Goal: Information Seeking & Learning: Learn about a topic

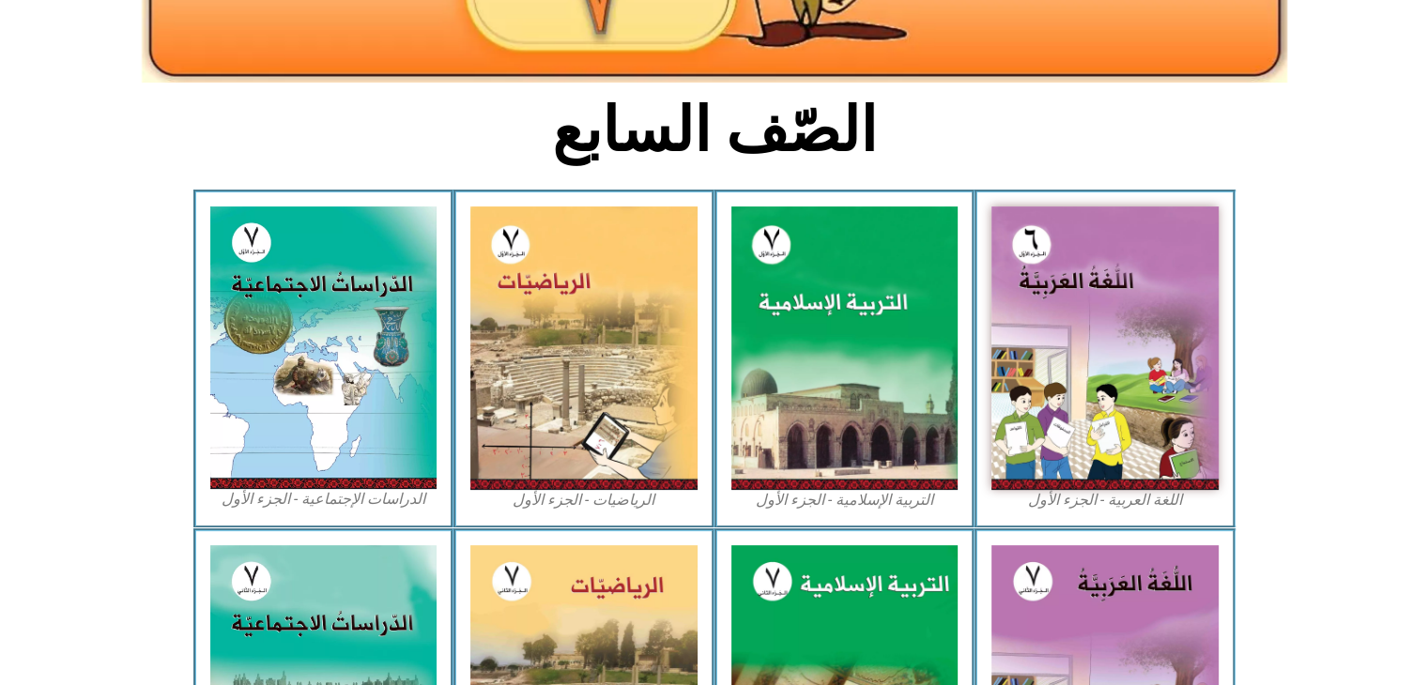
scroll to position [394, 0]
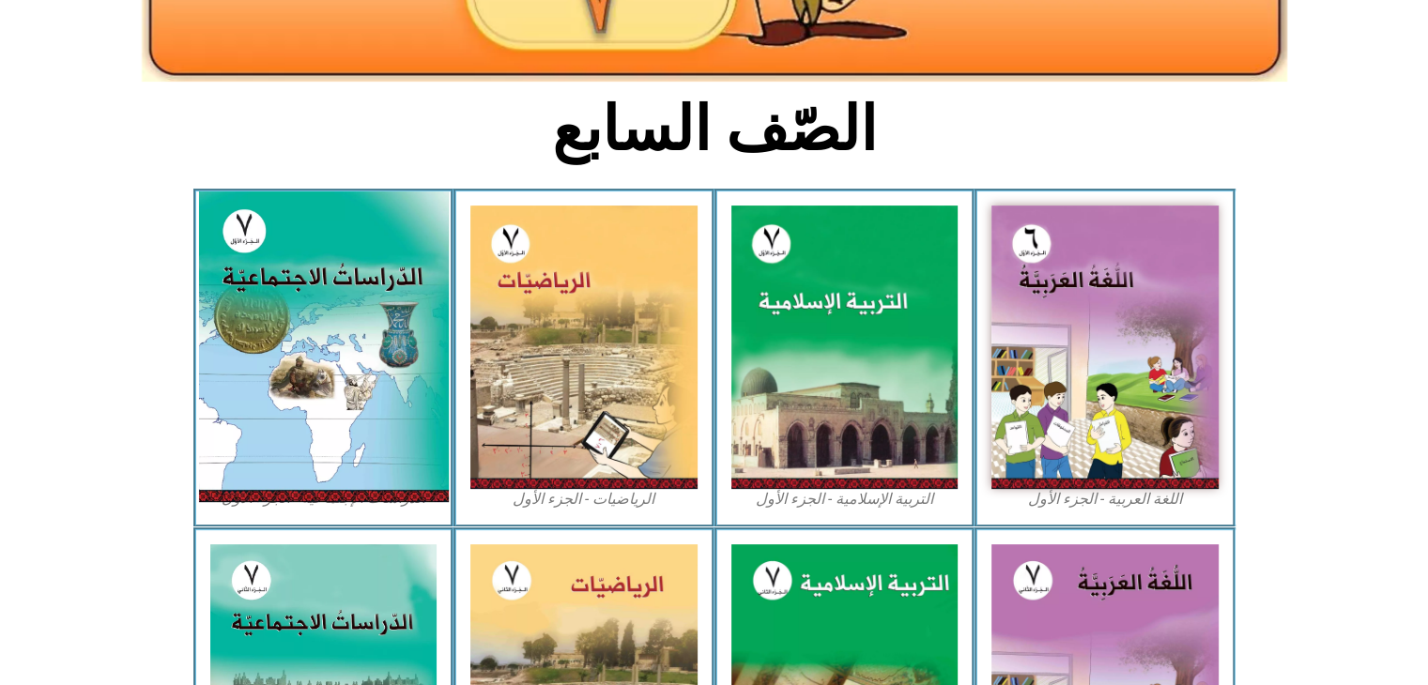
click at [339, 485] on img at bounding box center [323, 346] width 250 height 311
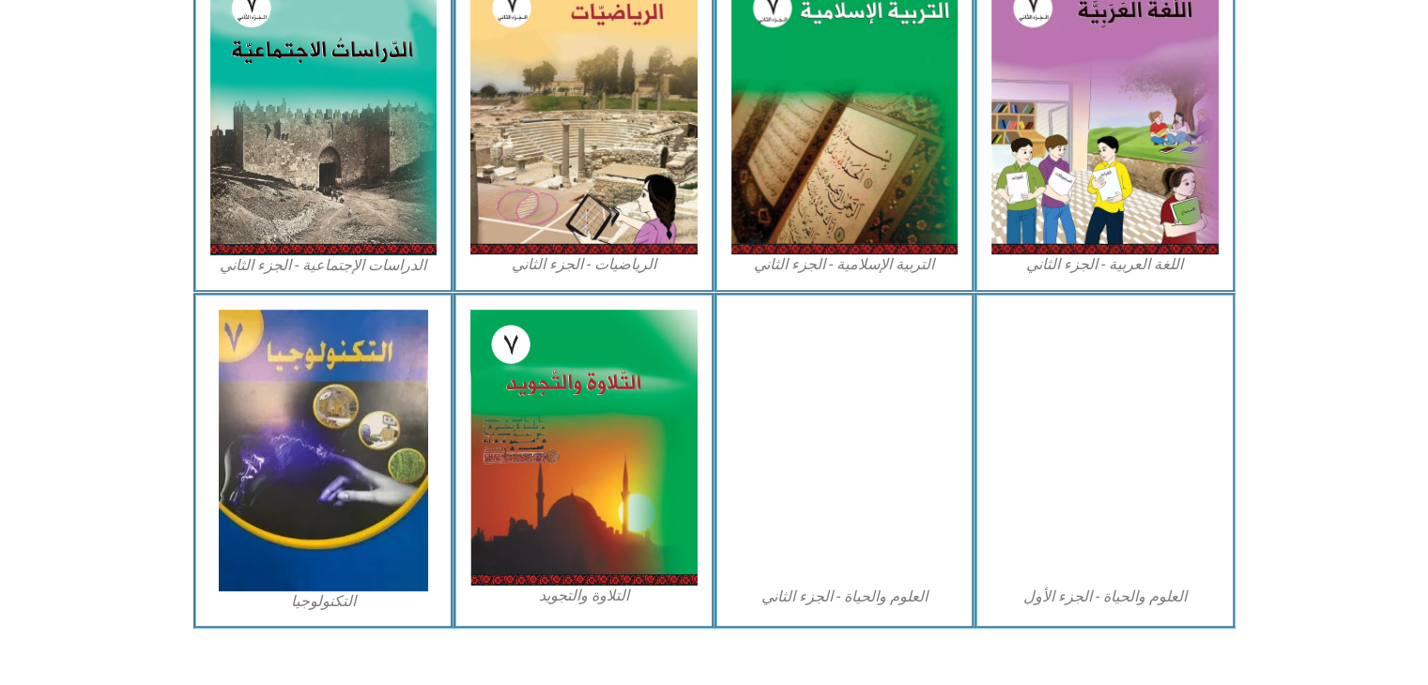
scroll to position [969, 0]
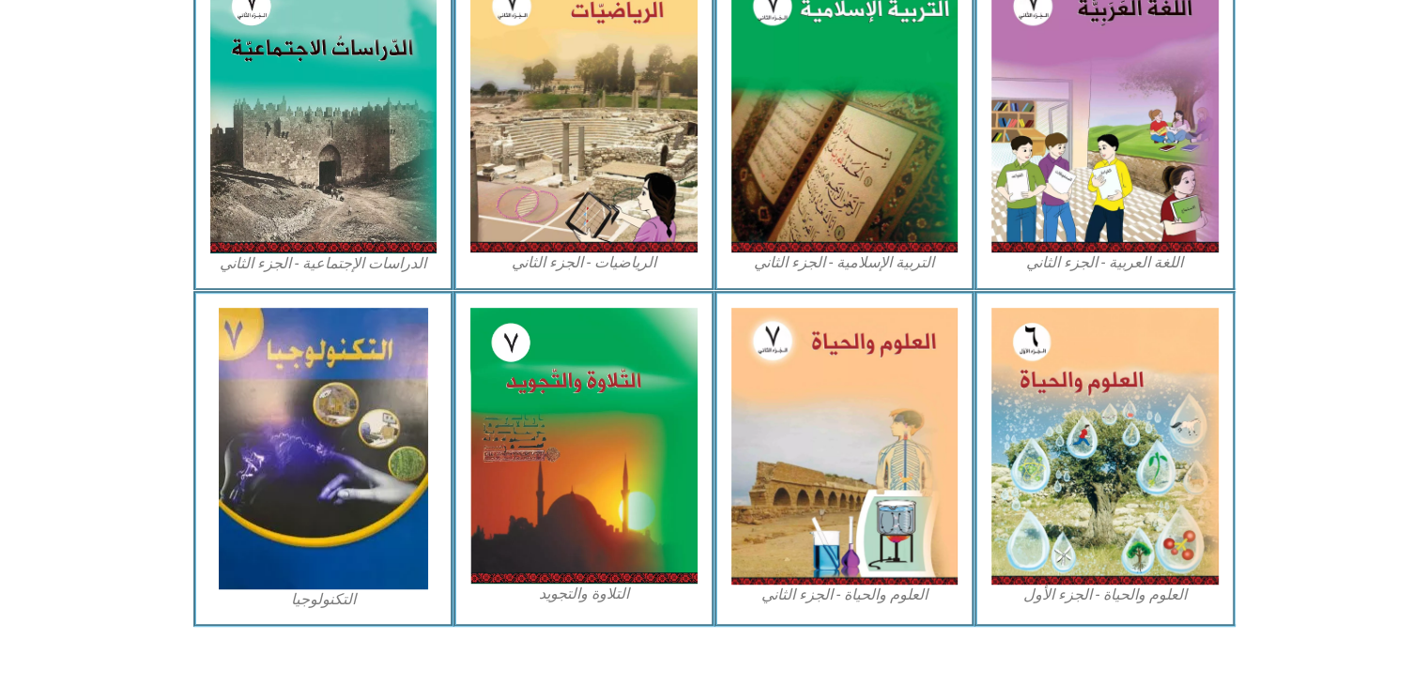
click at [547, 469] on img at bounding box center [583, 446] width 227 height 276
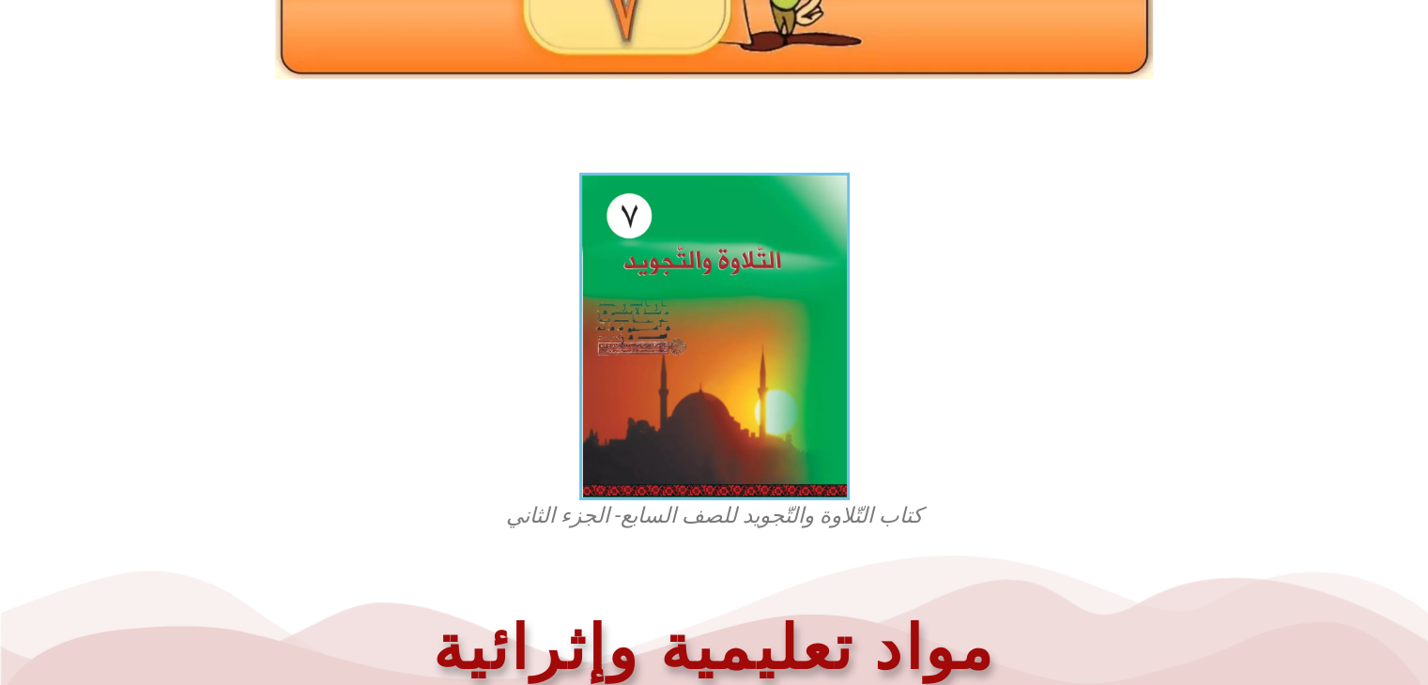
scroll to position [385, 0]
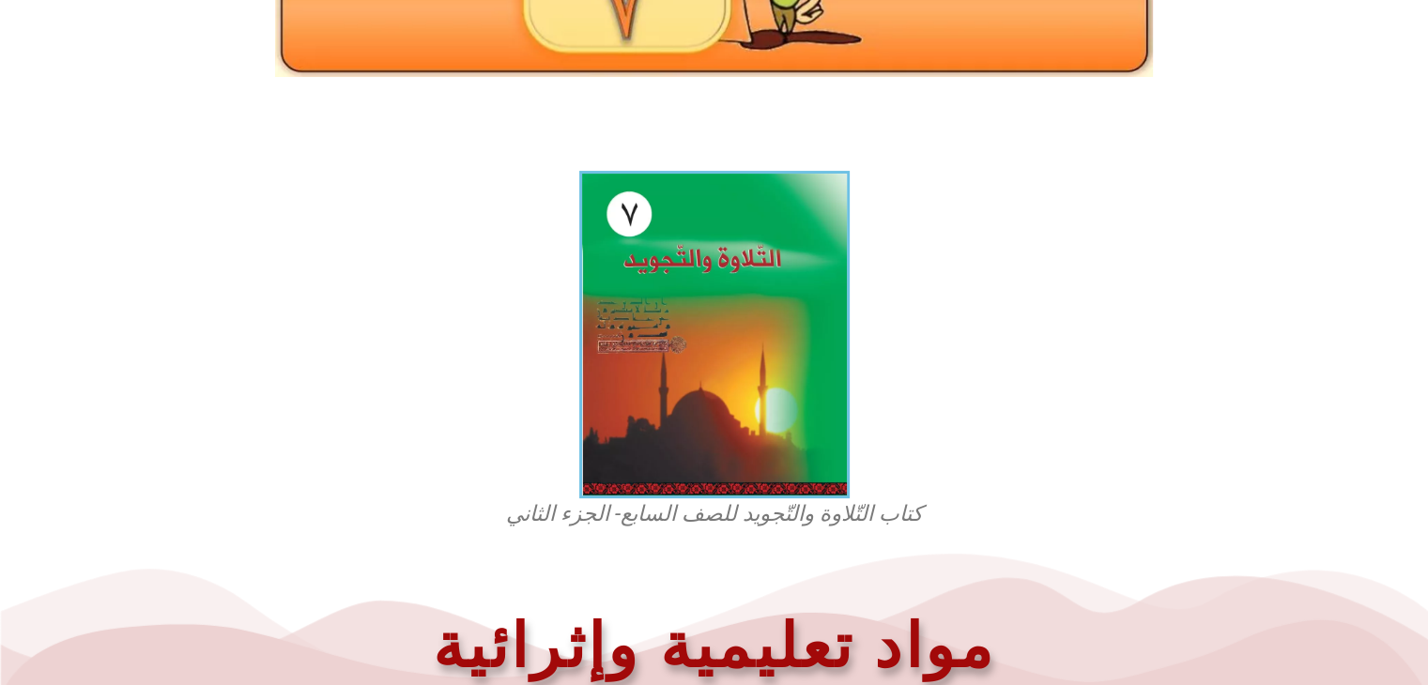
click at [712, 514] on figcaption "كتاب التّلاوة والتّجويد للصف السابع- الجزء الثاني" at bounding box center [714, 514] width 451 height 30
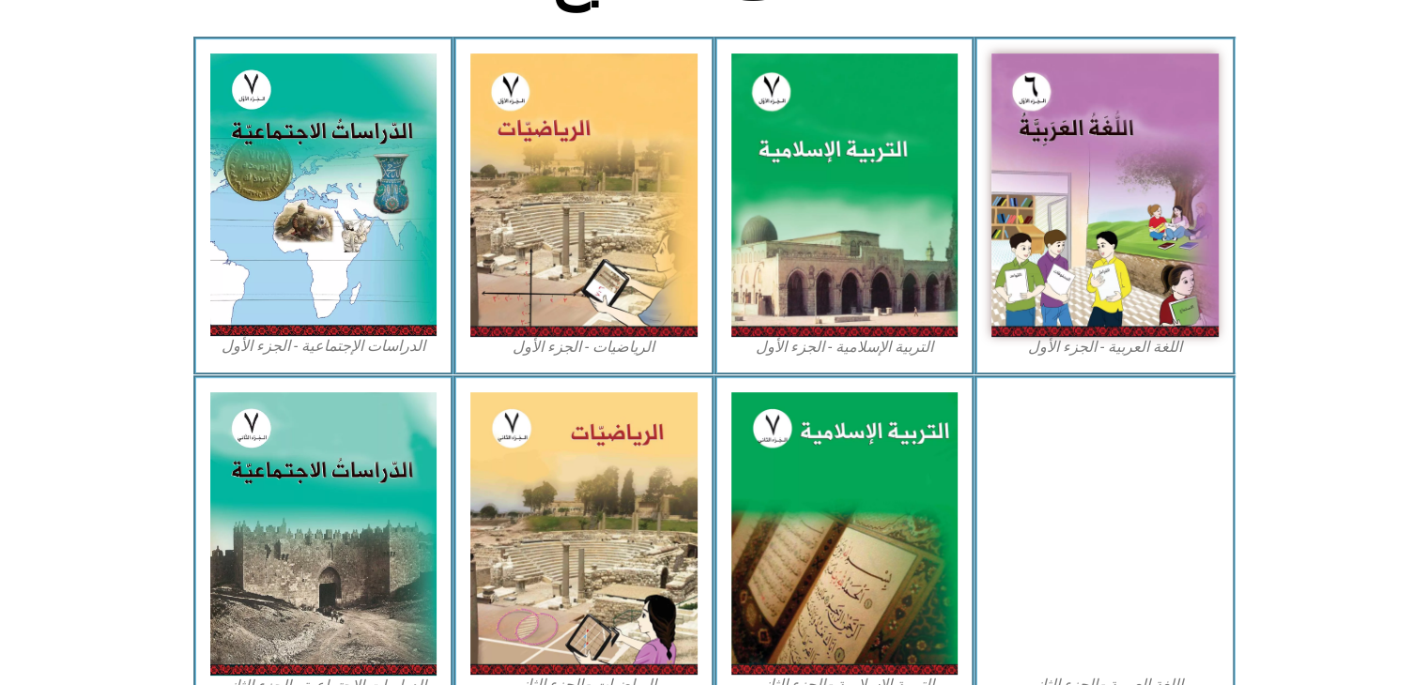
scroll to position [580, 0]
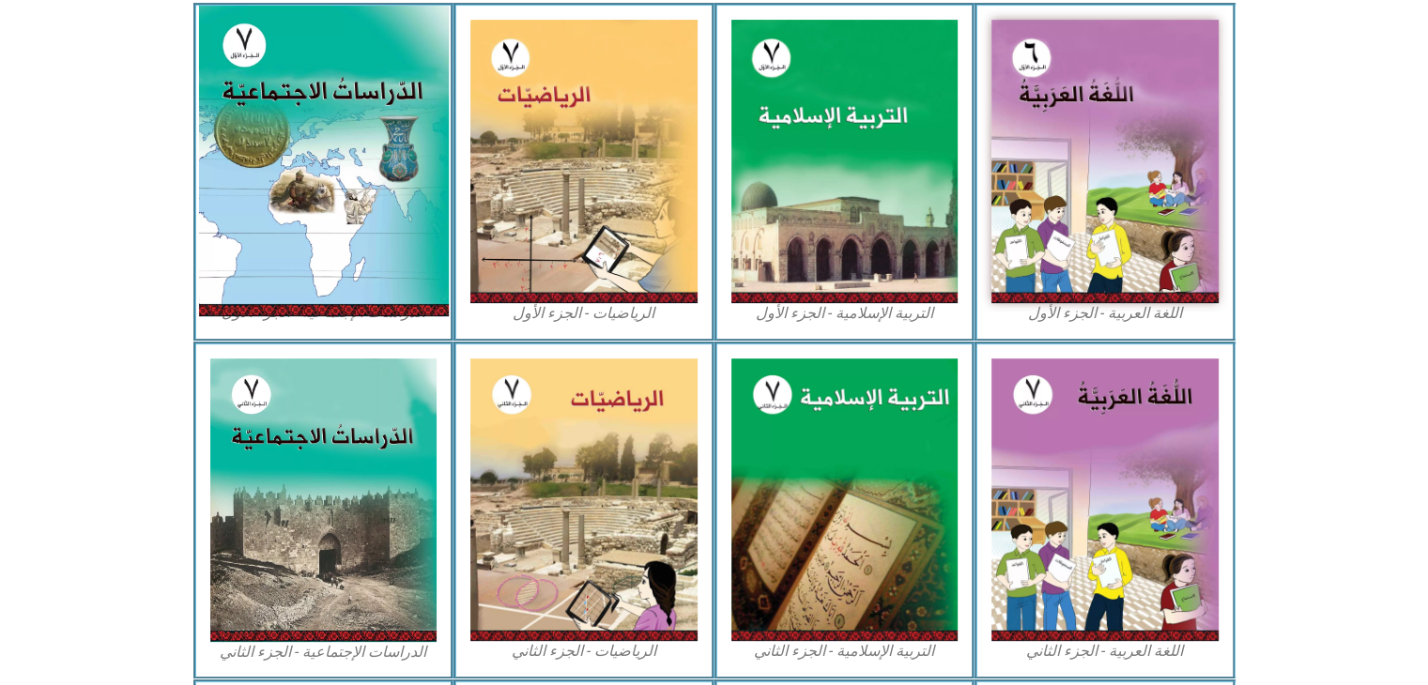
click at [362, 223] on img at bounding box center [323, 161] width 250 height 311
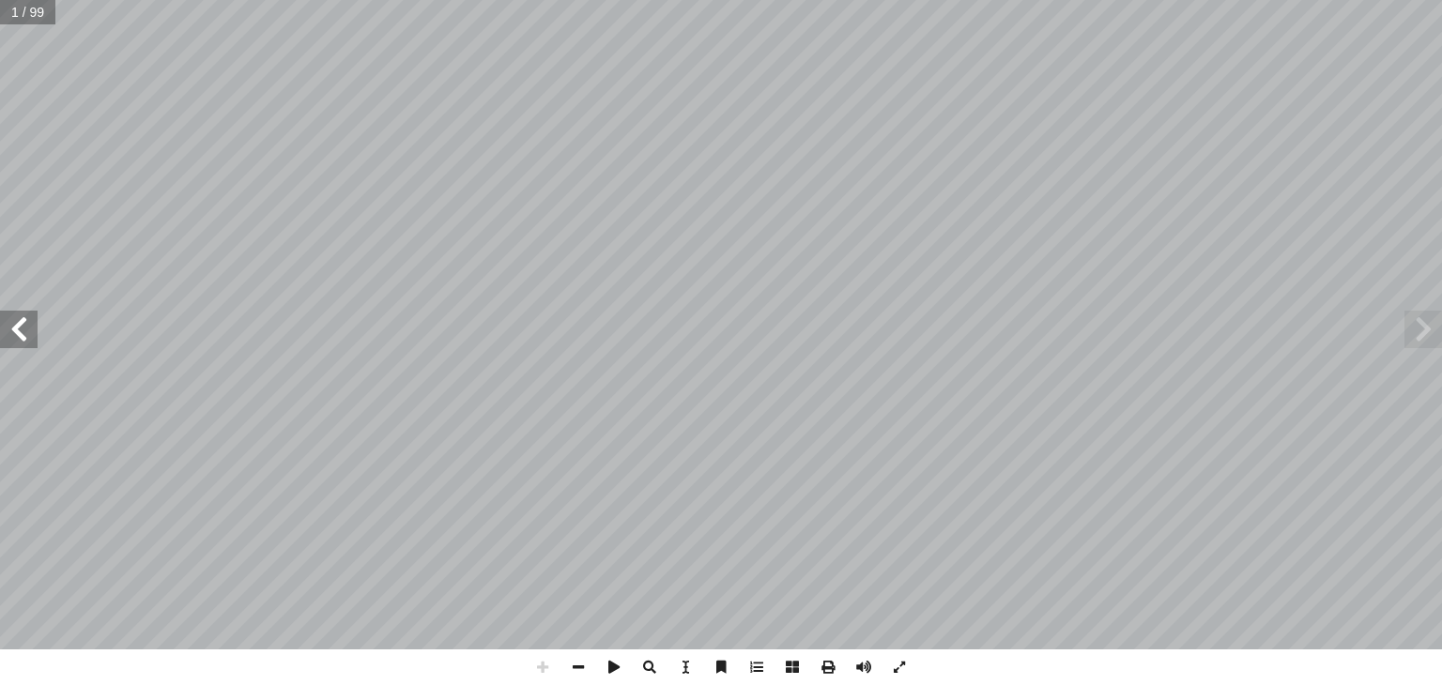
click at [23, 331] on span at bounding box center [19, 330] width 38 height 38
